Goal: Information Seeking & Learning: Learn about a topic

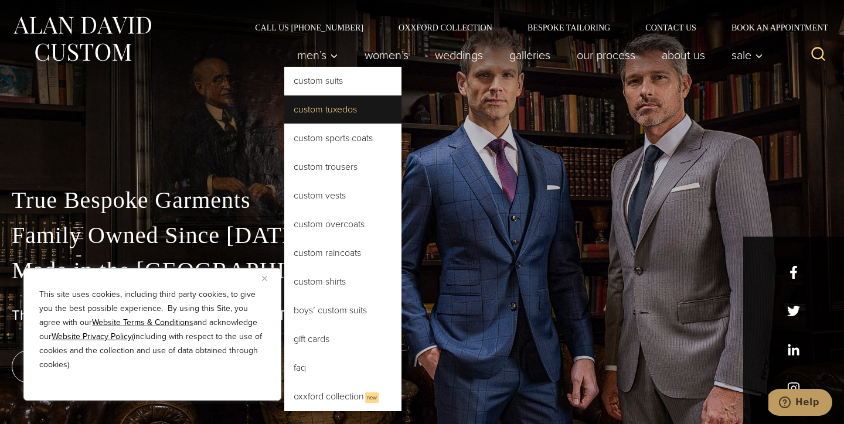
click at [316, 103] on link "Custom Tuxedos" at bounding box center [342, 110] width 117 height 28
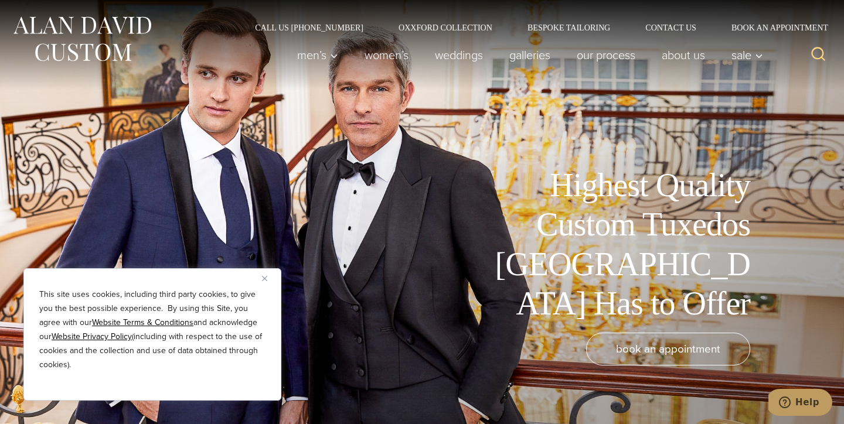
click at [269, 283] on button "Close" at bounding box center [269, 278] width 14 height 14
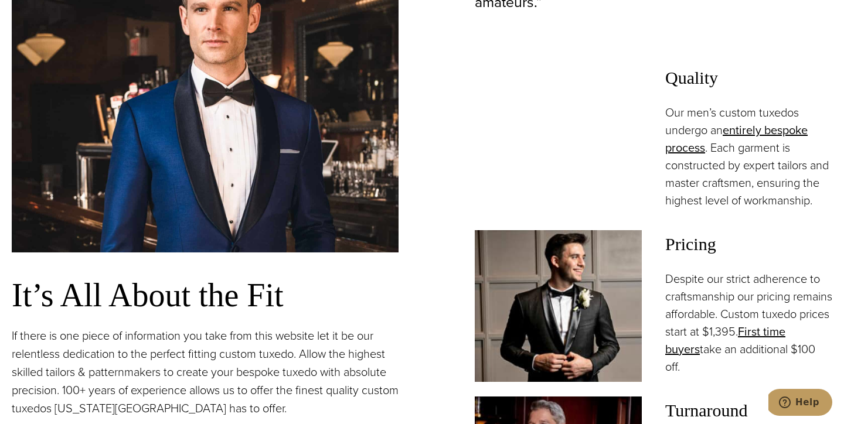
scroll to position [793, 0]
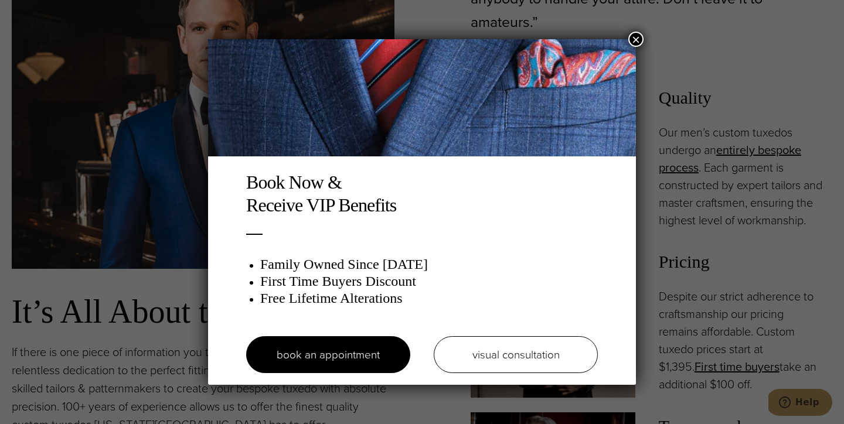
click at [639, 32] on button "×" at bounding box center [635, 39] width 15 height 15
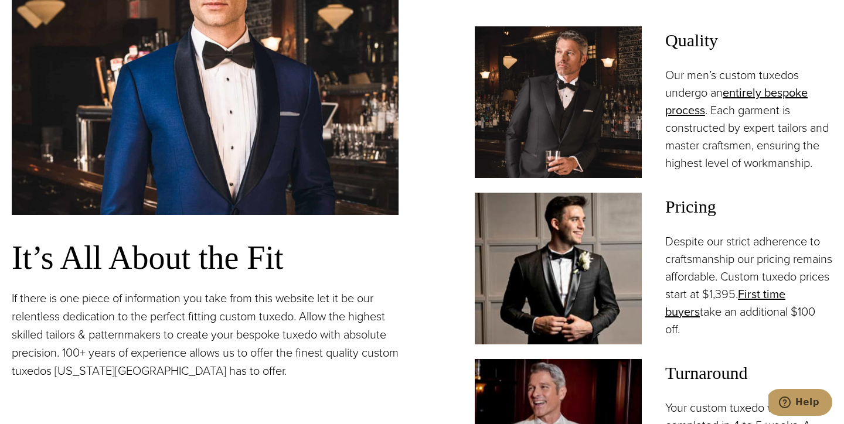
scroll to position [851, 0]
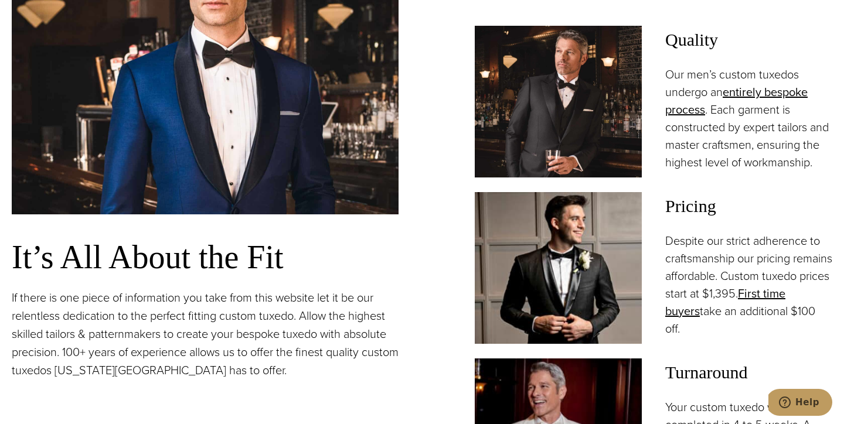
click at [639, 253] on img at bounding box center [558, 268] width 167 height 152
click at [609, 234] on img at bounding box center [558, 268] width 167 height 152
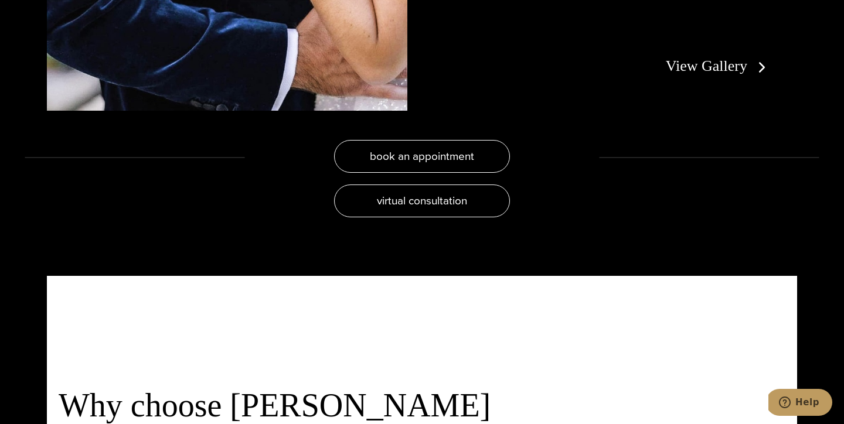
scroll to position [2371, 0]
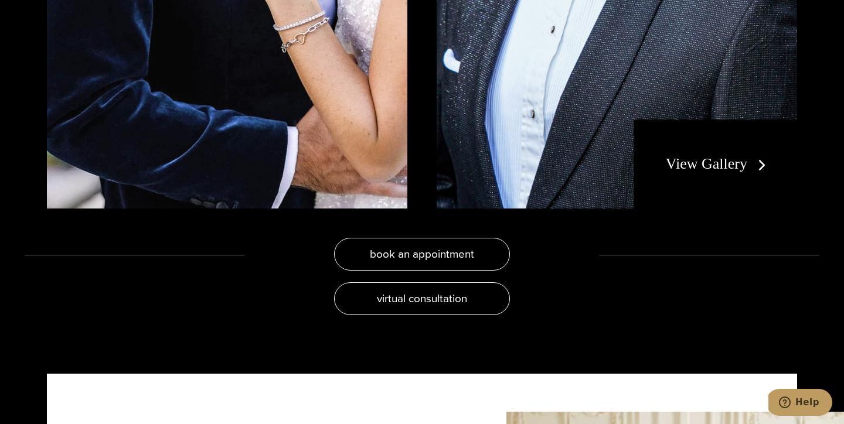
click at [723, 153] on div "View Gallery" at bounding box center [714, 164] width 163 height 89
click at [725, 165] on link "View Gallery" at bounding box center [718, 163] width 105 height 17
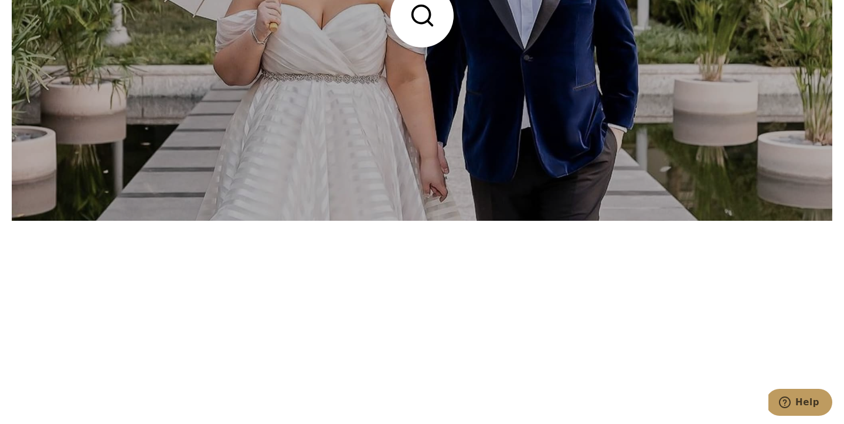
scroll to position [1474, 0]
